Goal: Transaction & Acquisition: Purchase product/service

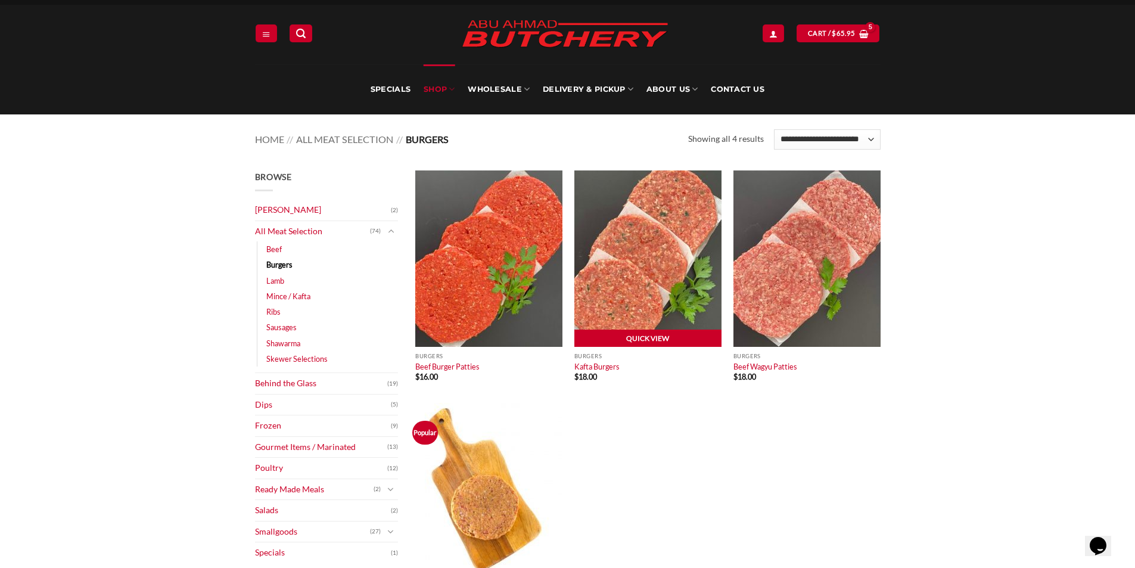
scroll to position [20, 0]
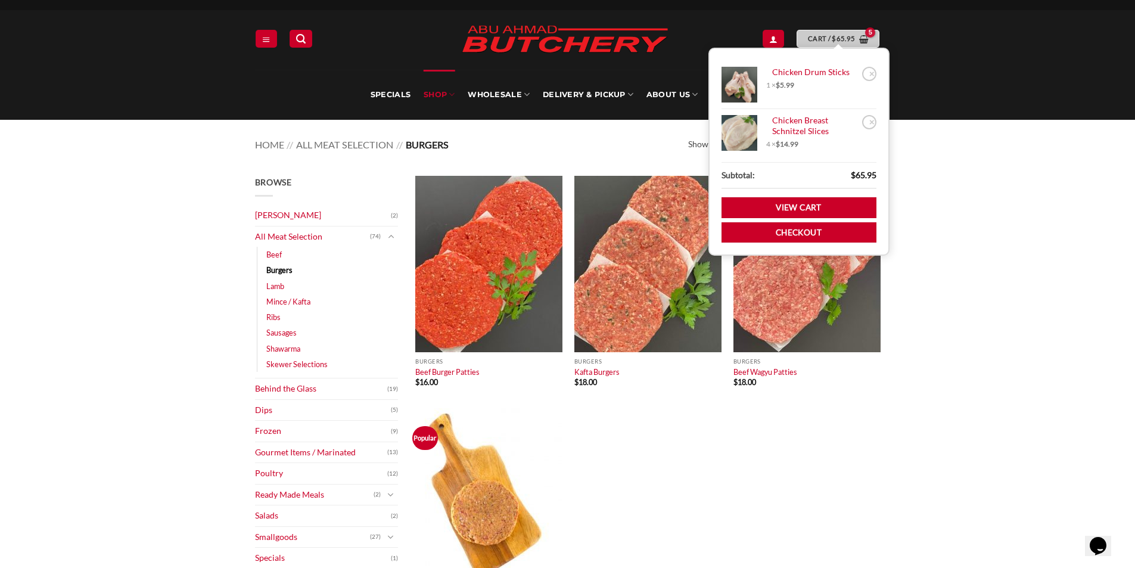
click at [838, 39] on bdi "$ 65.95" at bounding box center [843, 39] width 23 height 8
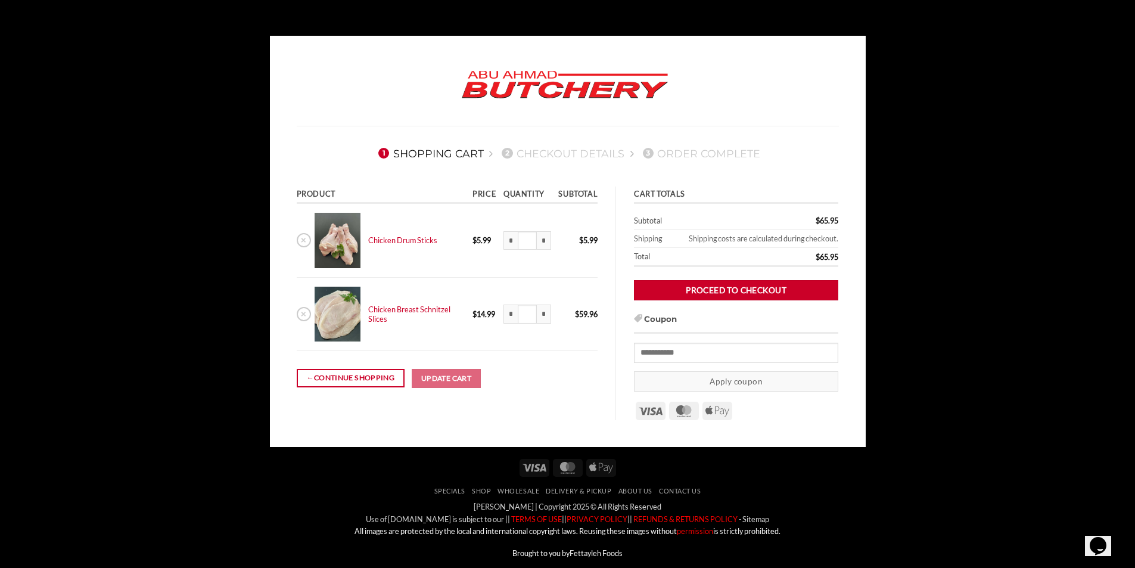
click at [1017, 116] on body "1 Shopping Cart 2 Checkout details 3 Order Complete Product Price Quantity Subt…" at bounding box center [567, 318] width 1135 height 564
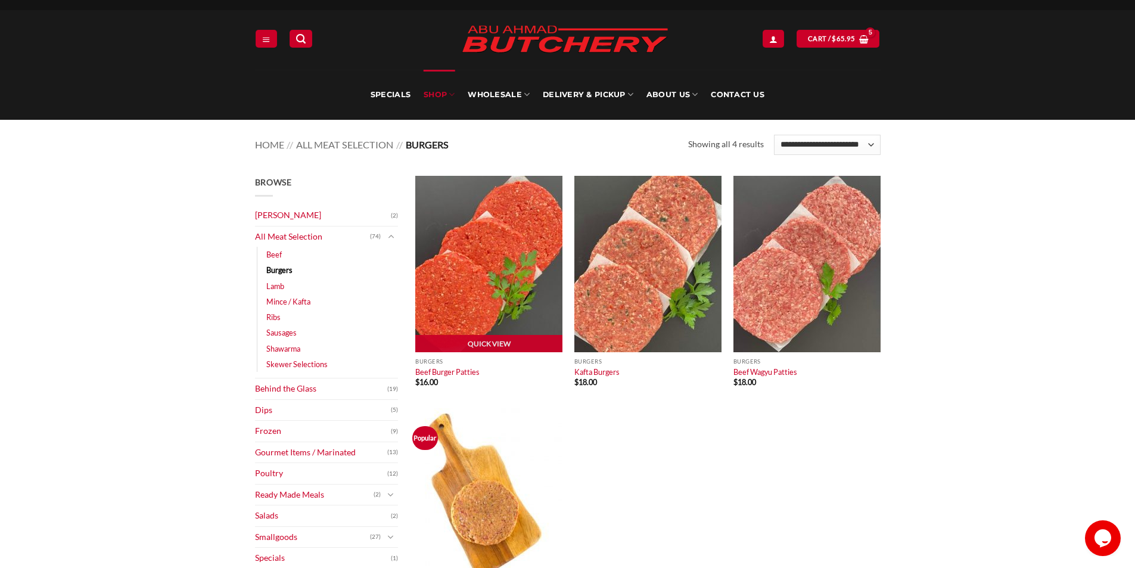
click at [471, 254] on img at bounding box center [488, 264] width 147 height 176
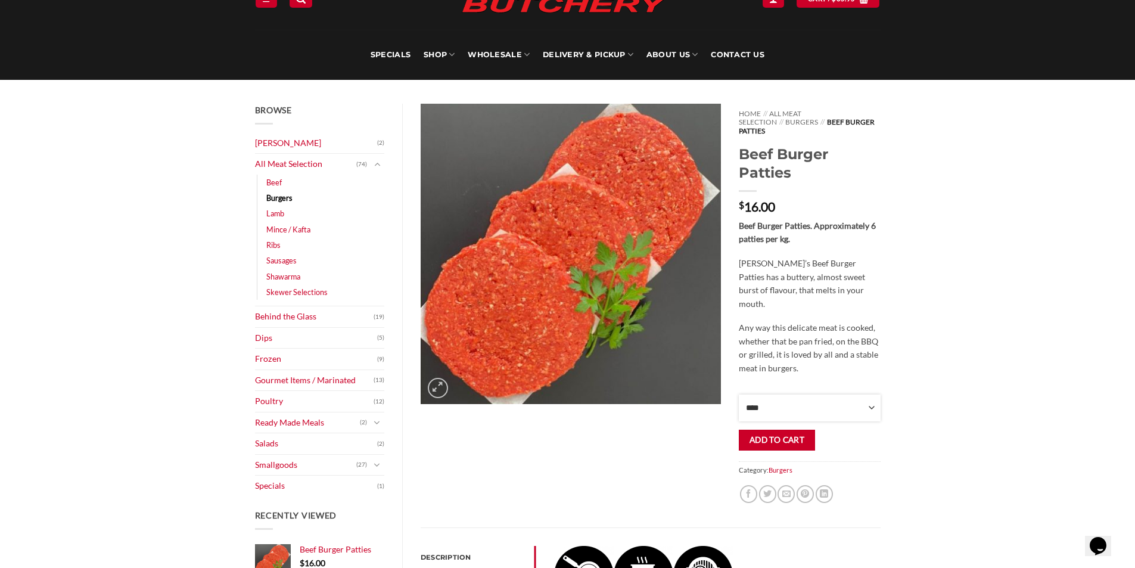
click at [815, 405] on select "**** * *** * *** * *** * *** * *** * *** * *** * *** * *** ** **** ** **** ** *…" at bounding box center [809, 407] width 141 height 27
select select "*"
click at [739, 394] on select "**** * *** * *** * *** * *** * *** * *** * *** * *** * *** ** **** ** **** ** *…" at bounding box center [809, 407] width 141 height 27
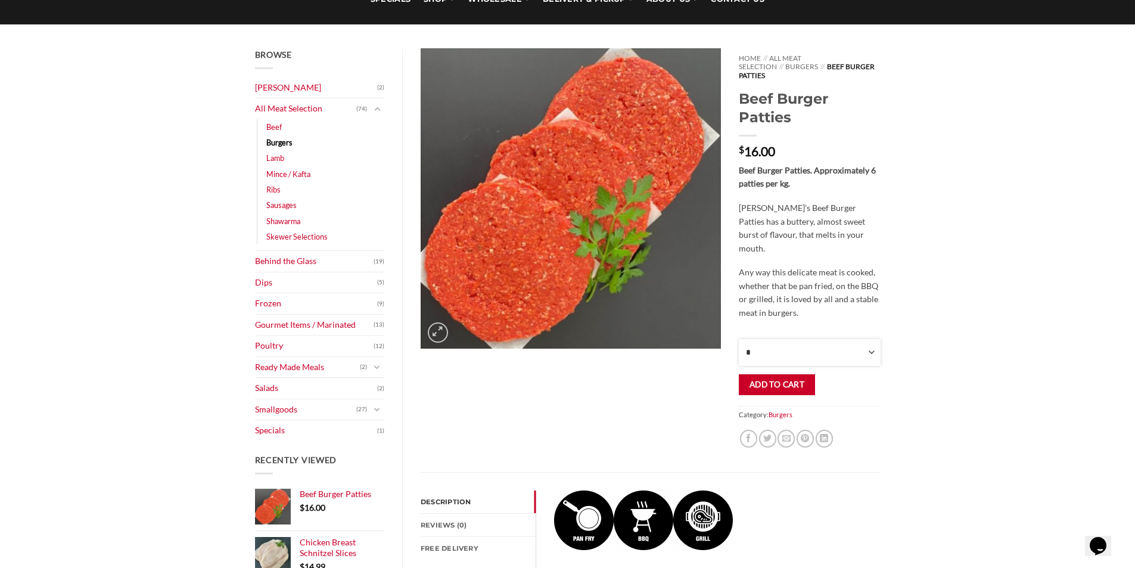
scroll to position [119, 0]
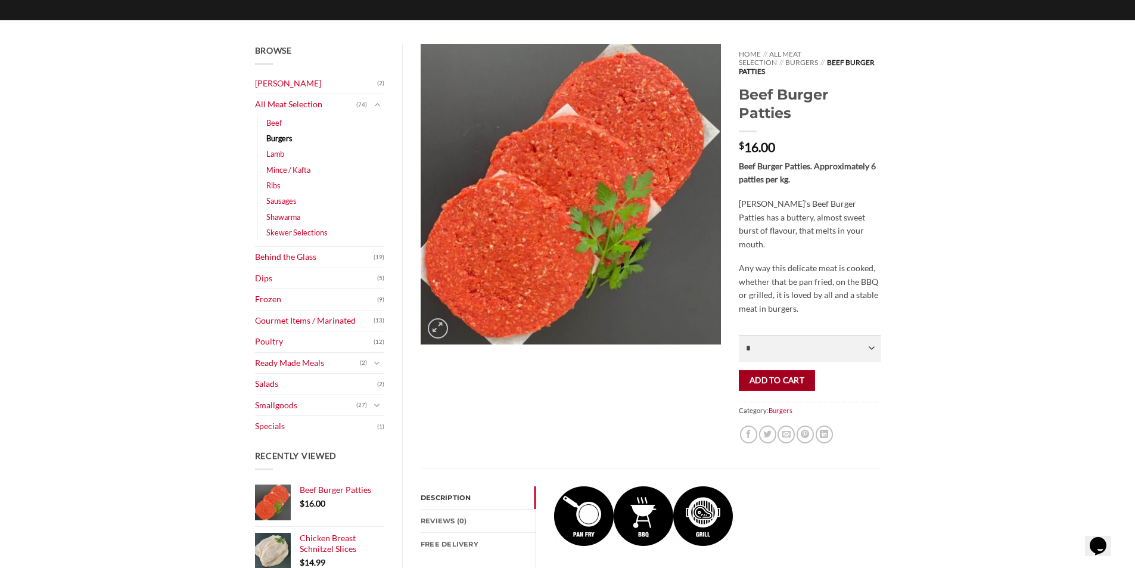
click at [785, 371] on button "Add to cart" at bounding box center [777, 380] width 76 height 21
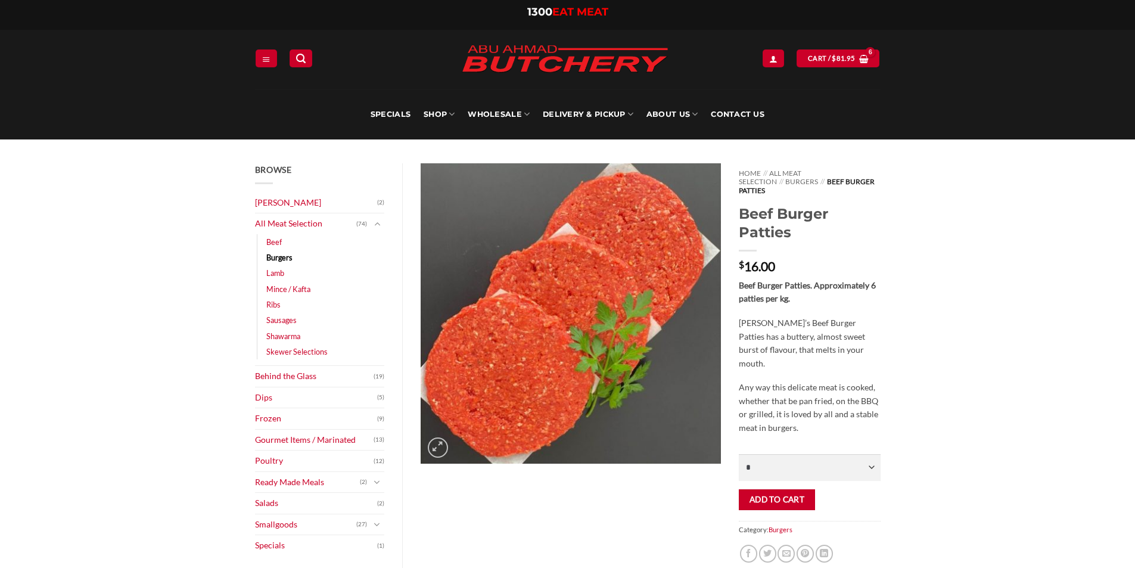
select select "*"
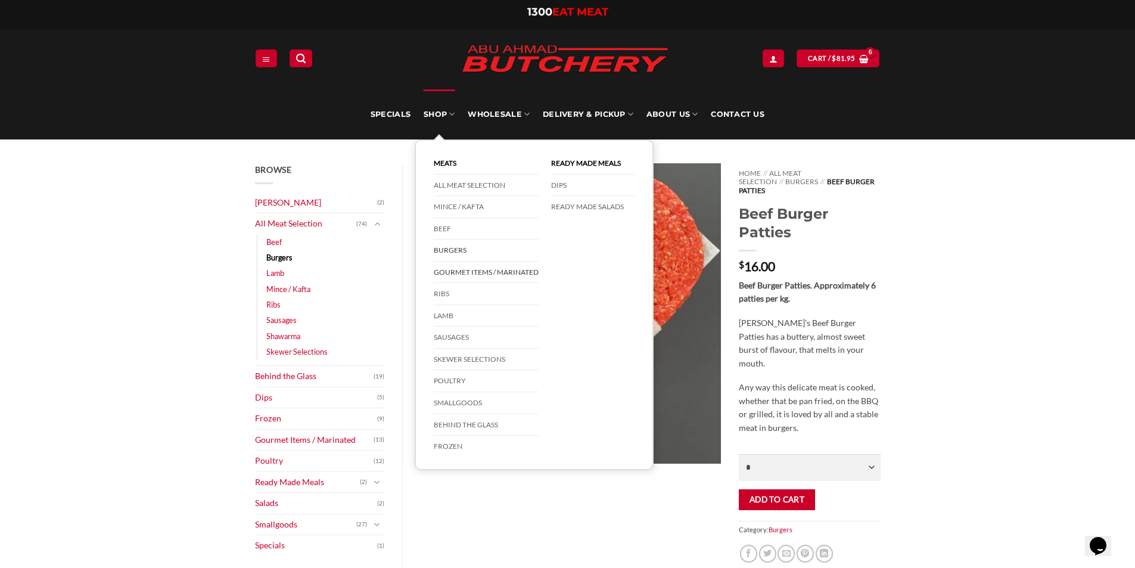
click at [514, 272] on link "Gourmet Items / Marinated" at bounding box center [486, 273] width 105 height 22
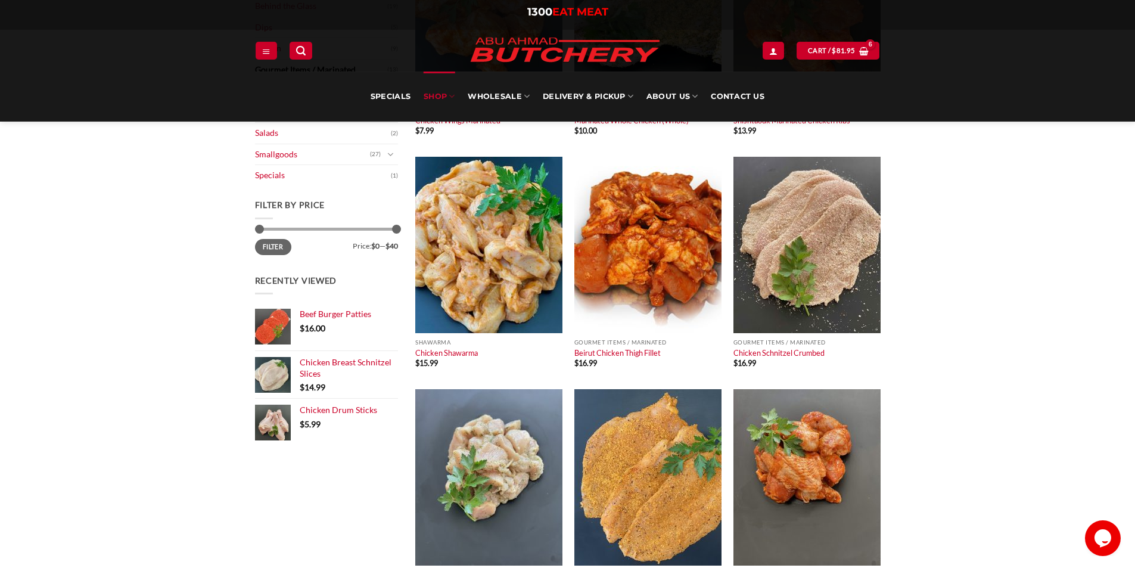
scroll to position [278, 0]
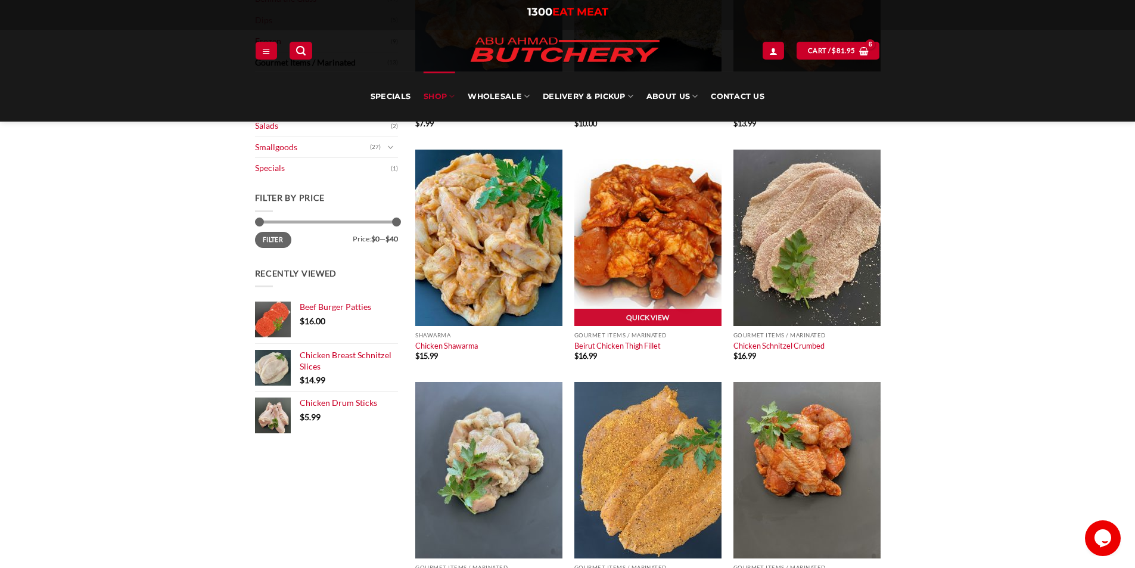
click at [672, 233] on img at bounding box center [647, 238] width 147 height 176
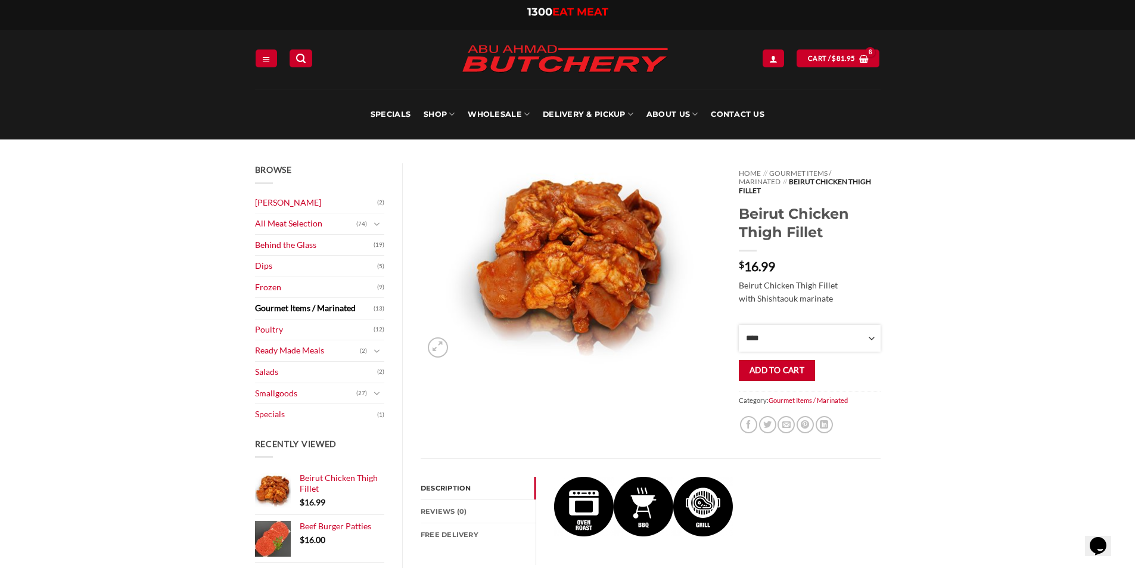
click at [817, 334] on select "**** * *** * *** * *** * *** * *** * *** * *** * *** * *** ** **** ** **** ** *…" at bounding box center [809, 338] width 141 height 27
select select "*"
click at [739, 325] on select "**** * *** * *** * *** * *** * *** * *** * *** * *** * *** ** **** ** **** ** *…" at bounding box center [809, 338] width 141 height 27
click at [772, 364] on button "Add to cart" at bounding box center [777, 370] width 76 height 21
select select "*"
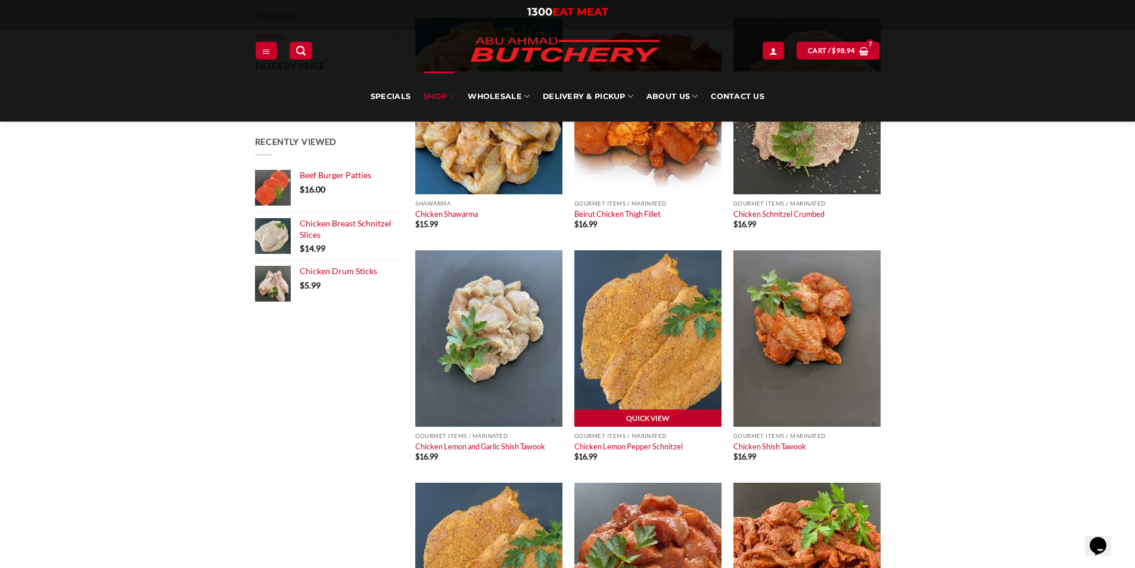
scroll to position [417, 0]
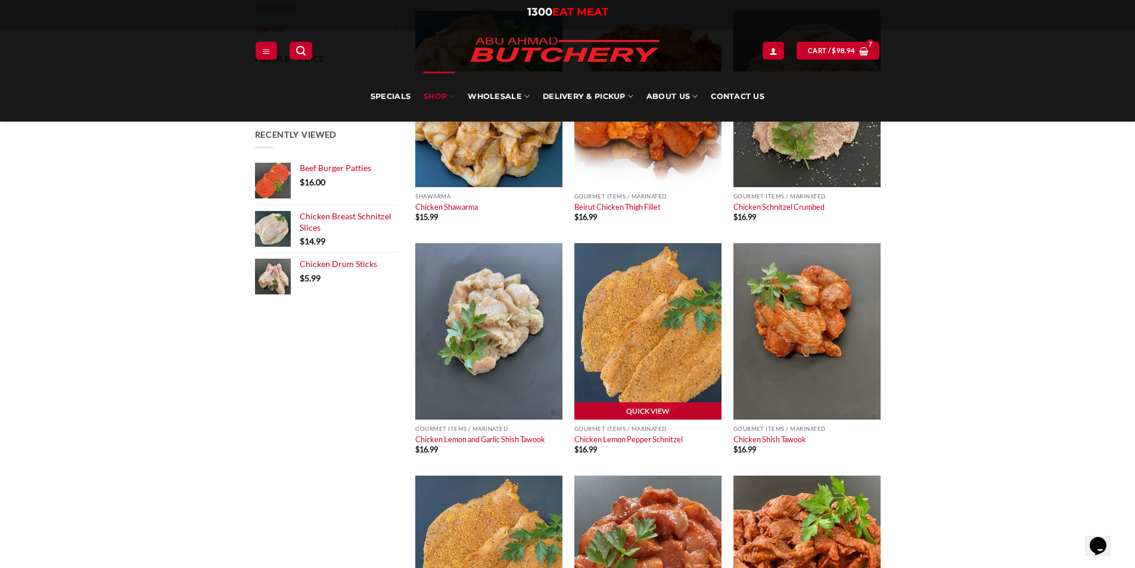
click at [667, 377] on img at bounding box center [647, 331] width 147 height 176
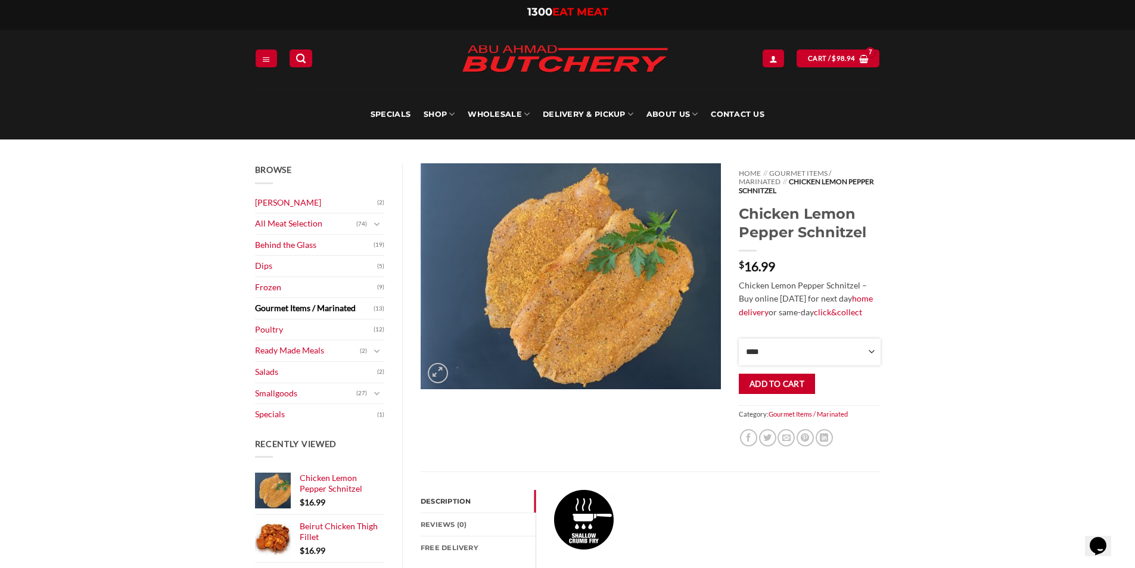
click at [795, 342] on select "**** * *** * *** * *** * *** * *** * *** * *** * *** * *** ** **** ** **** ** *…" at bounding box center [809, 351] width 141 height 27
select select "*"
click at [739, 338] on select "**** * *** * *** * *** * *** * *** * *** * *** * *** * *** ** **** ** **** ** *…" at bounding box center [809, 351] width 141 height 27
click at [782, 374] on button "Add to cart" at bounding box center [777, 384] width 76 height 21
select select "*"
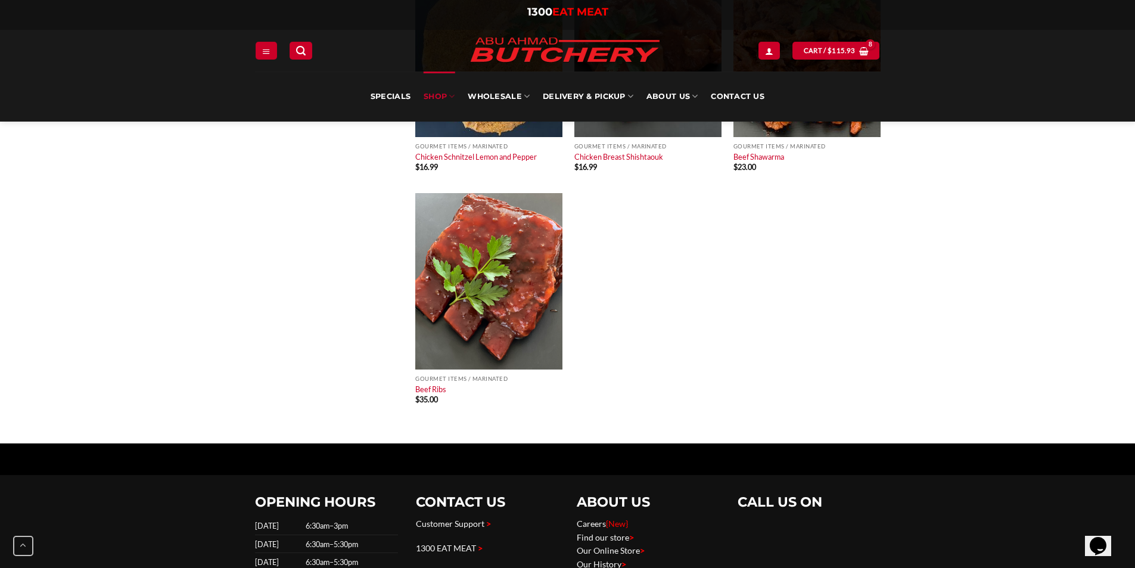
scroll to position [934, 0]
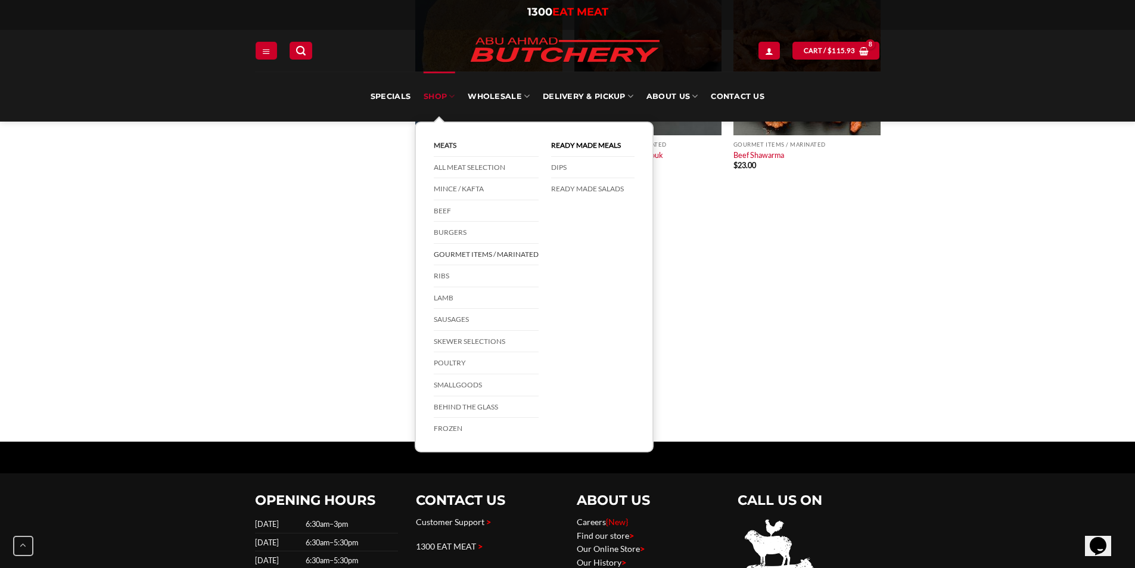
click at [449, 97] on link "SHOP" at bounding box center [439, 96] width 31 height 50
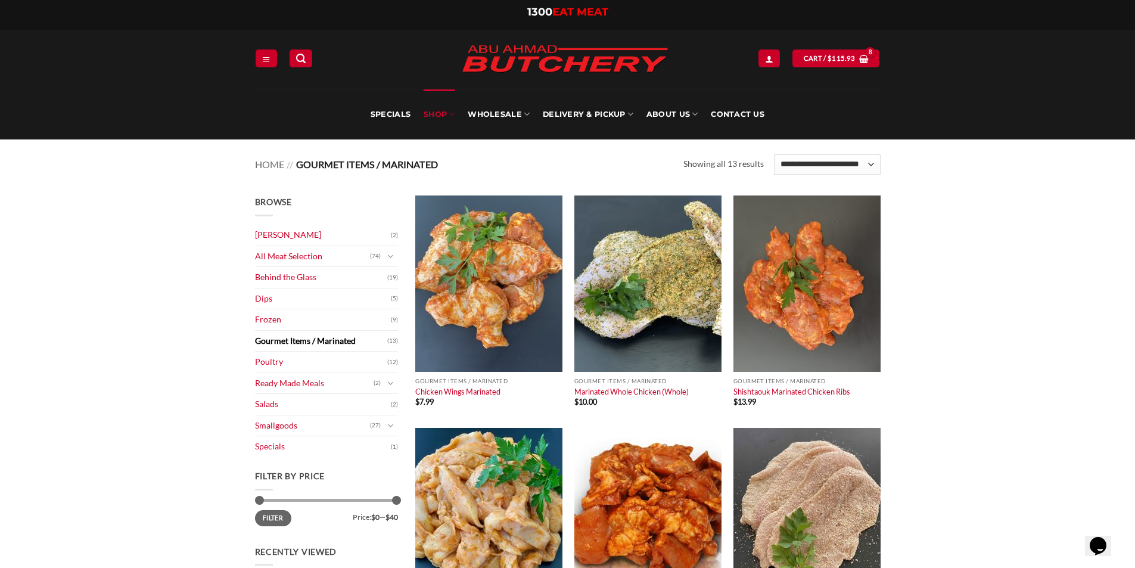
click at [449, 97] on link "SHOP" at bounding box center [439, 114] width 31 height 50
click at [446, 113] on link "SHOP" at bounding box center [439, 114] width 31 height 50
click at [451, 113] on link "SHOP" at bounding box center [439, 114] width 31 height 50
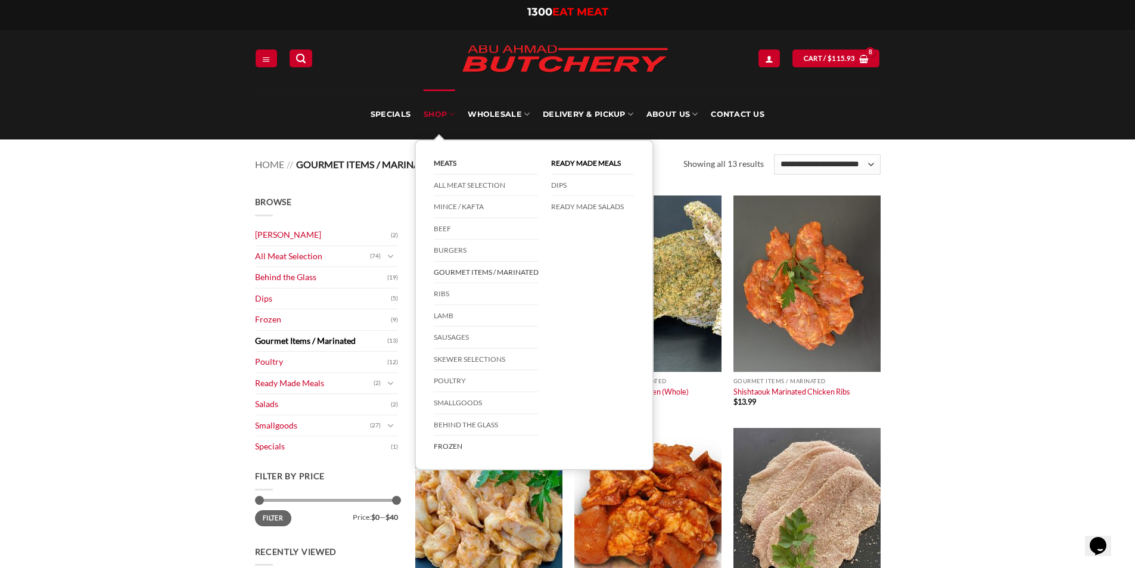
click at [450, 443] on link "Frozen" at bounding box center [486, 446] width 105 height 21
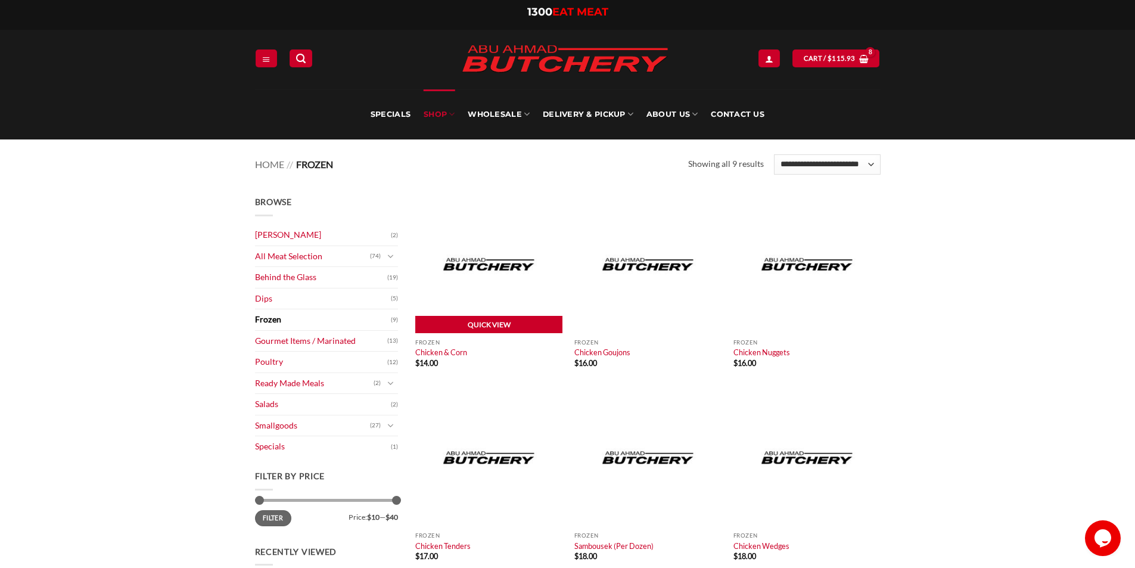
click at [489, 328] on link "Quick View" at bounding box center [488, 325] width 147 height 18
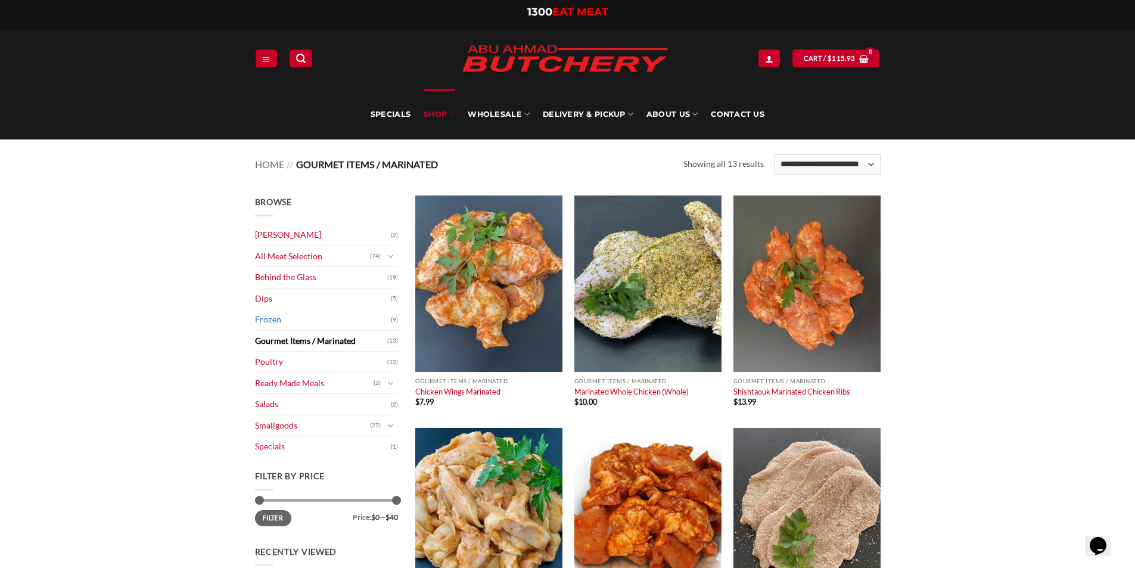
click at [267, 318] on link "Frozen" at bounding box center [323, 319] width 136 height 21
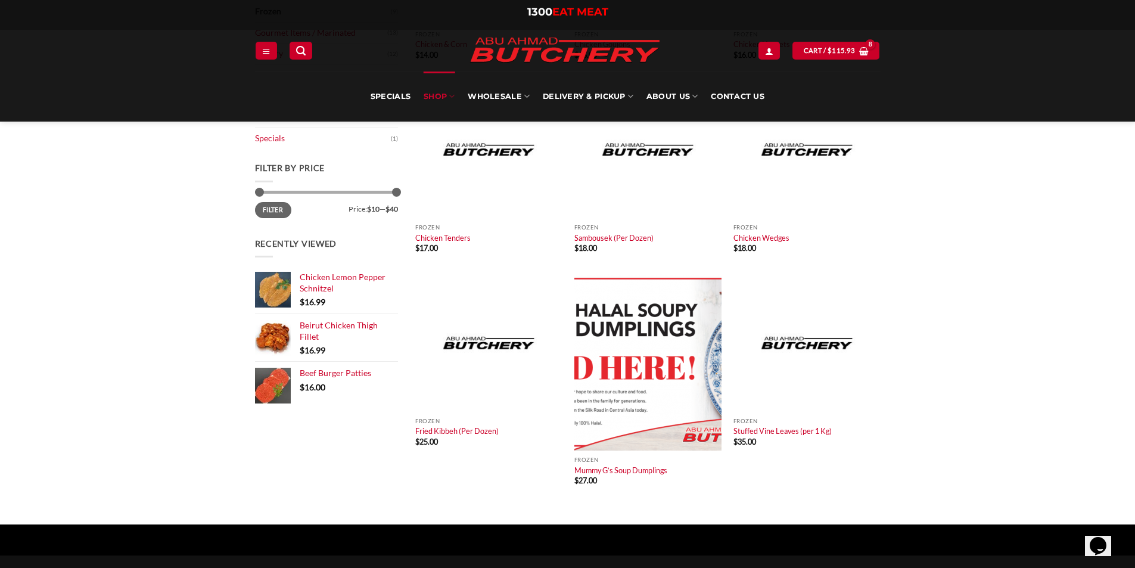
scroll to position [318, 0]
